Goal: Information Seeking & Learning: Learn about a topic

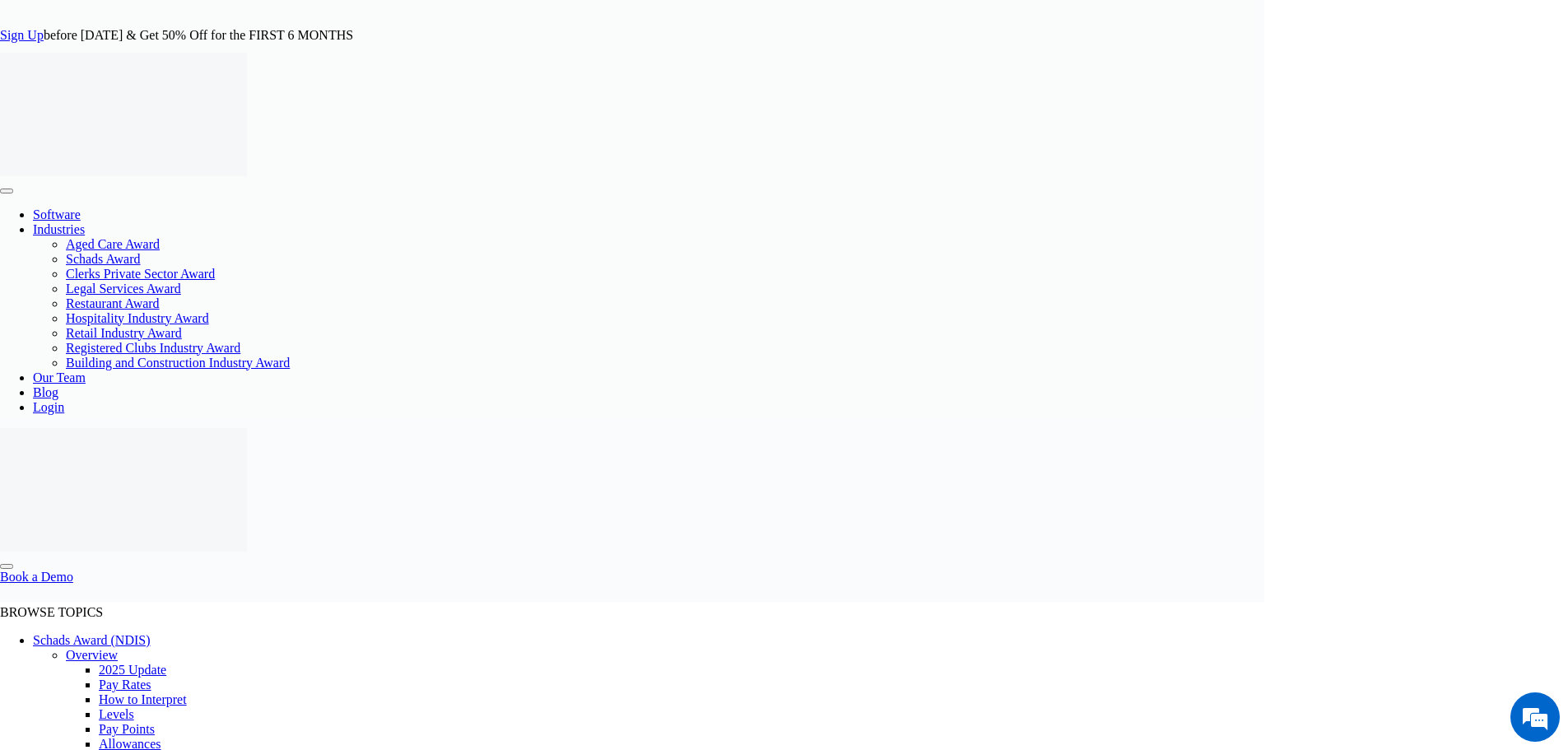
scroll to position [659, 0]
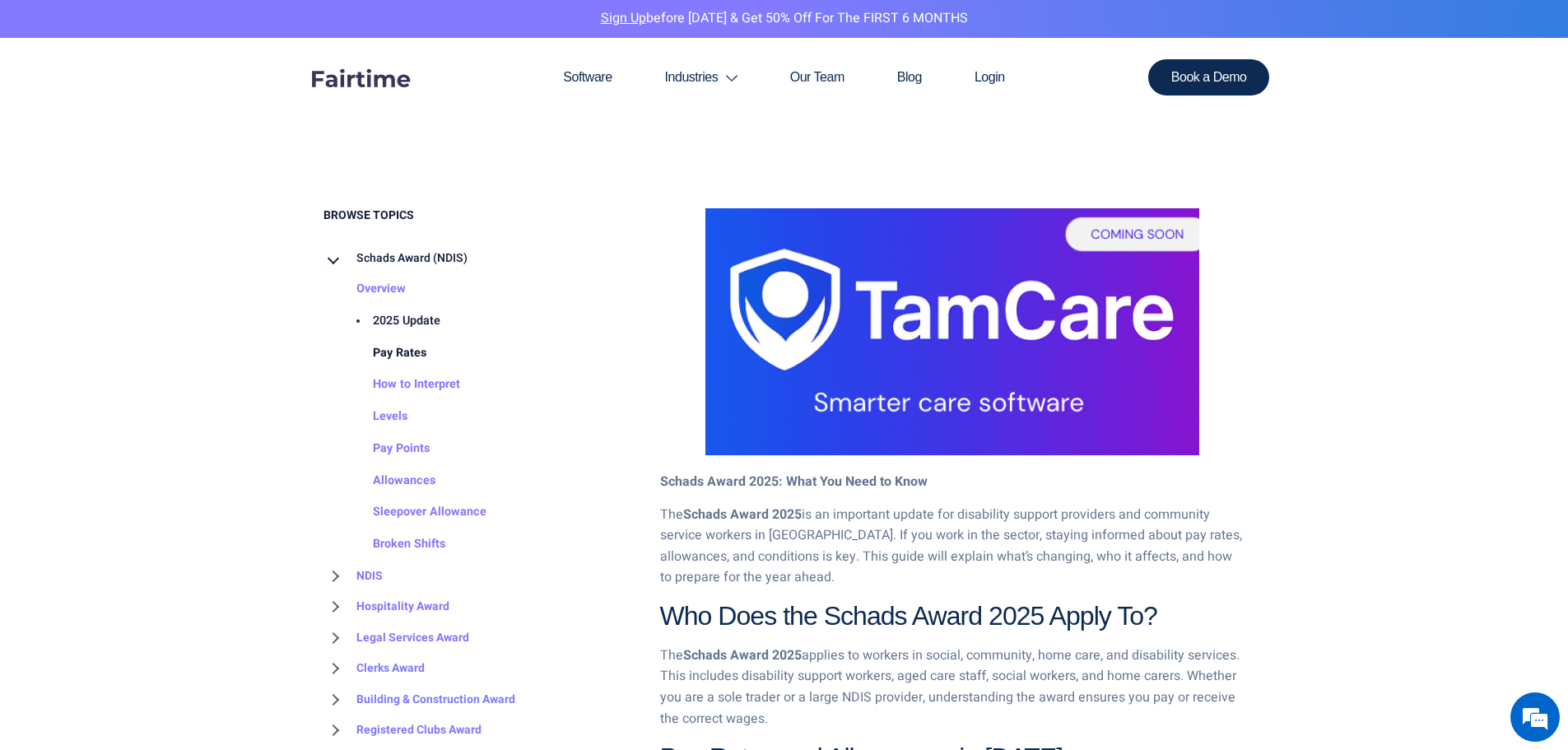
click at [398, 349] on link "Pay Rates" at bounding box center [383, 352] width 86 height 32
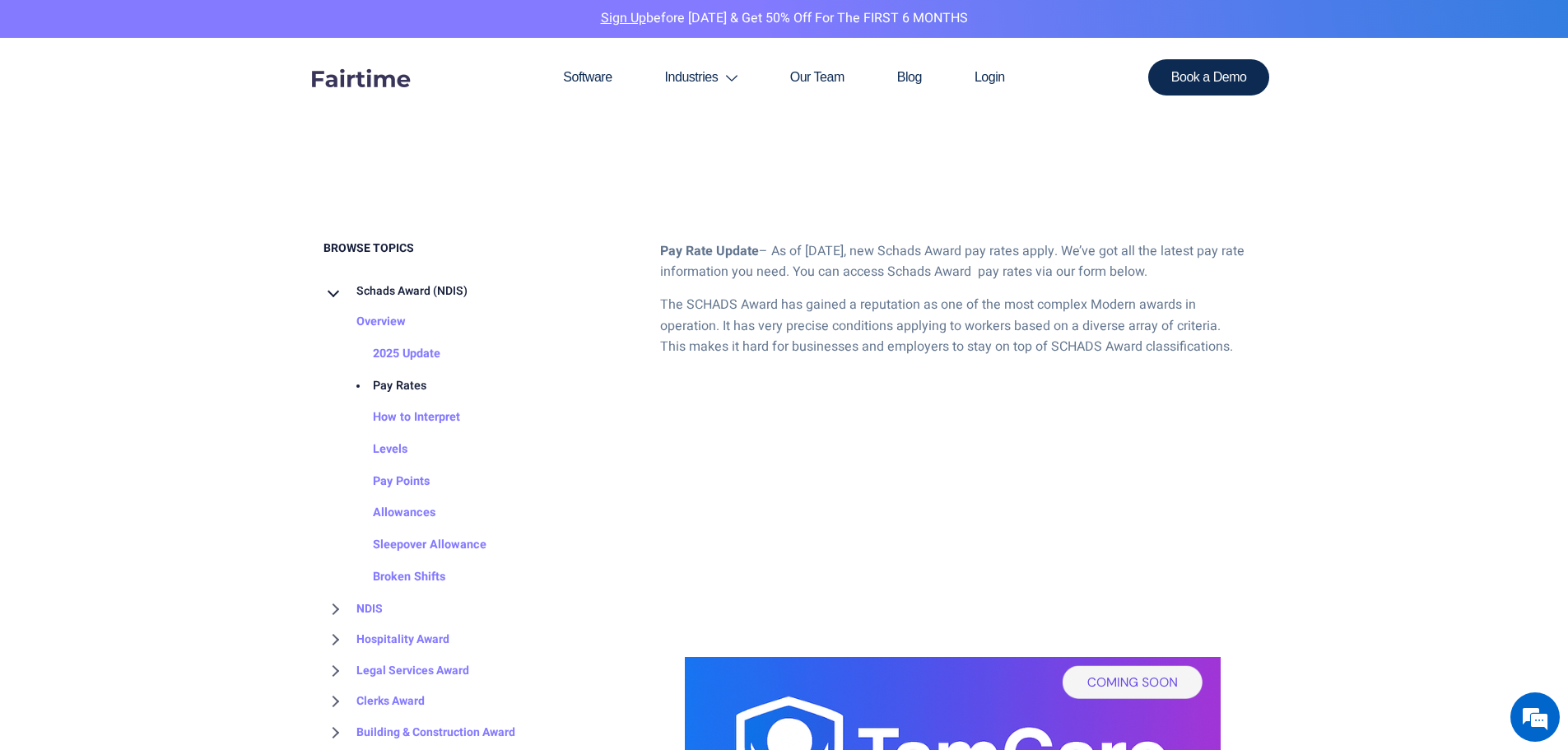
scroll to position [741, 0]
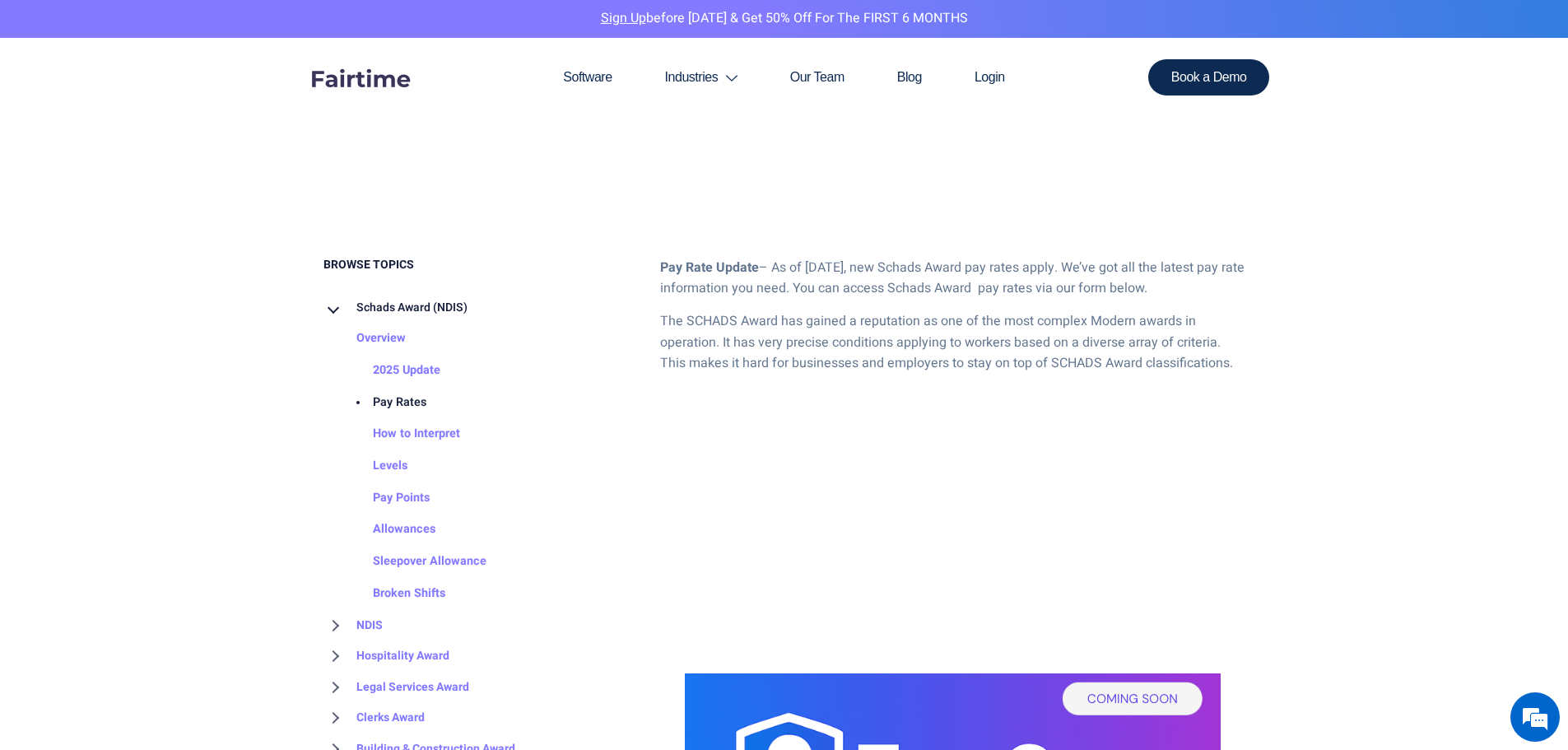
click at [992, 297] on p "Pay Rate Update – As of [DATE], new Schads Award pay rates apply. We’ve got all…" at bounding box center [953, 278] width 586 height 42
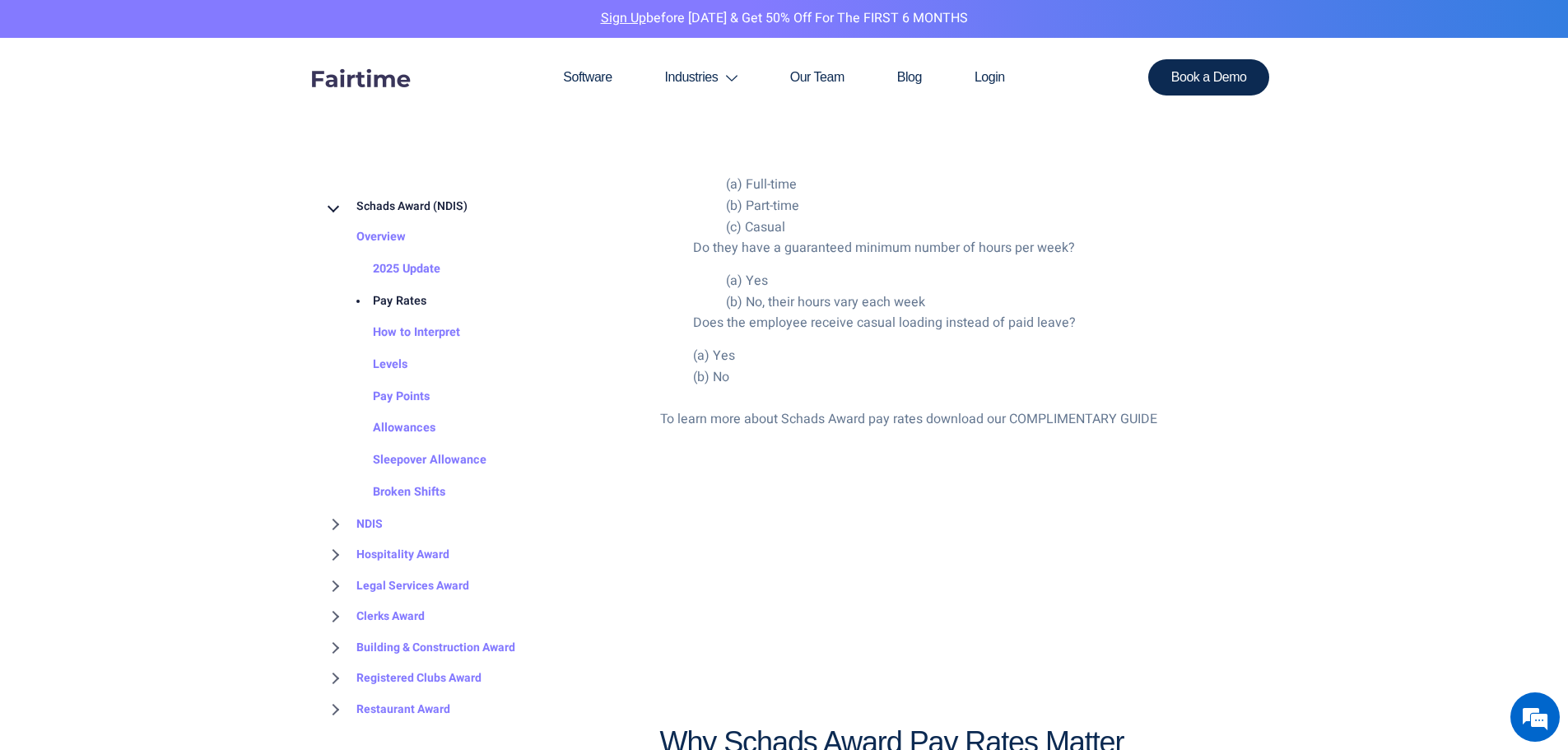
scroll to position [3458, 0]
